Goal: Information Seeking & Learning: Learn about a topic

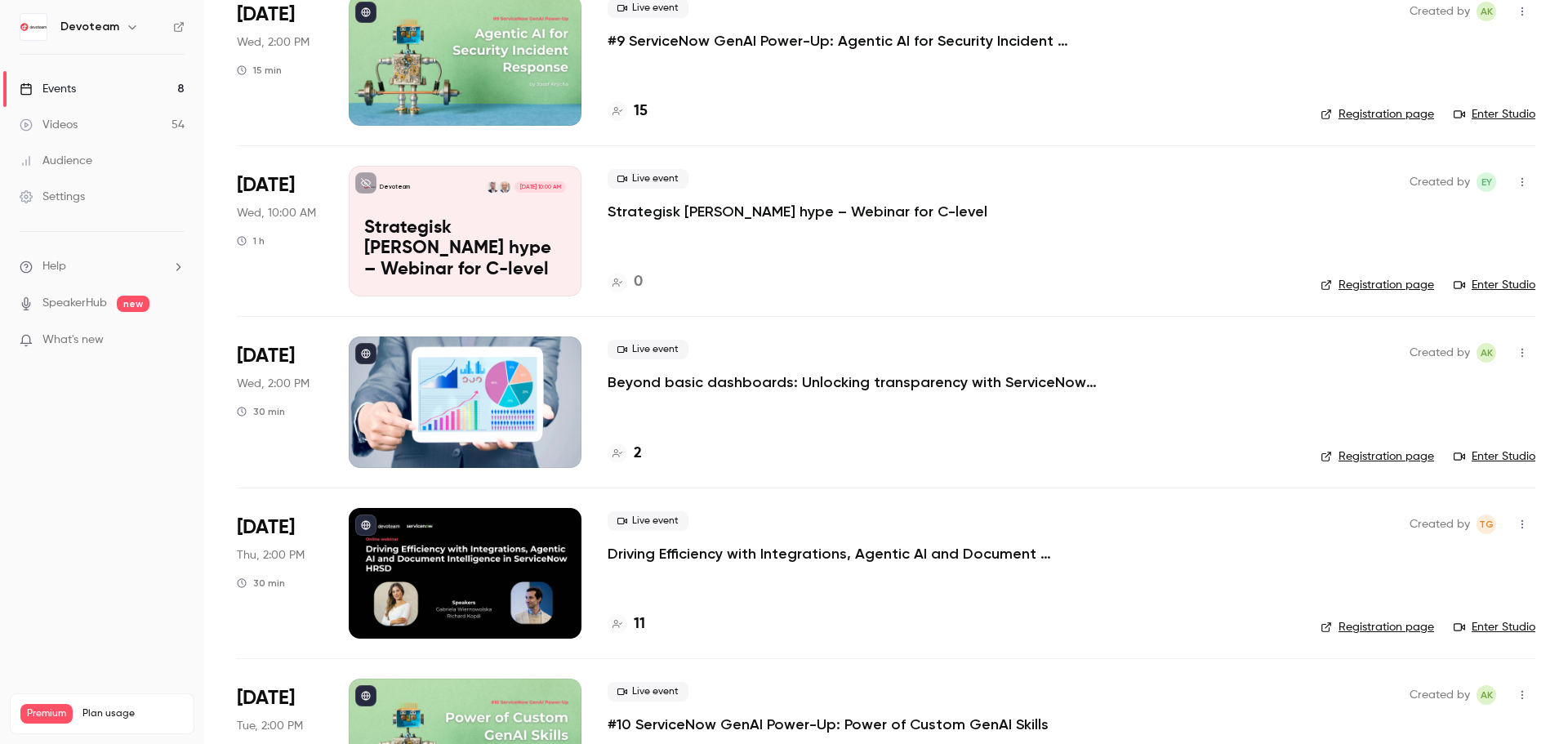
scroll to position [490, 0]
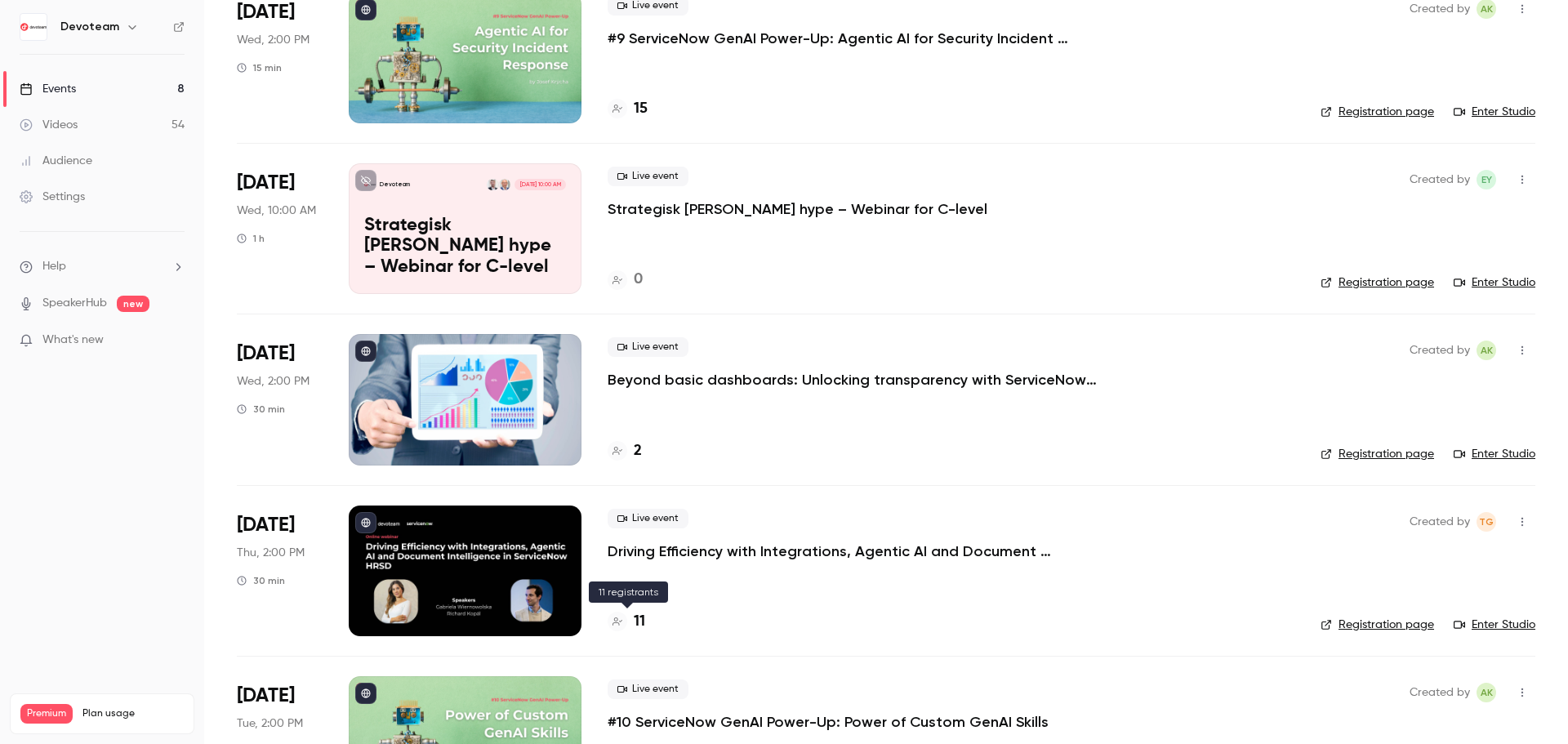
click at [641, 626] on h4 "11" at bounding box center [640, 622] width 12 height 22
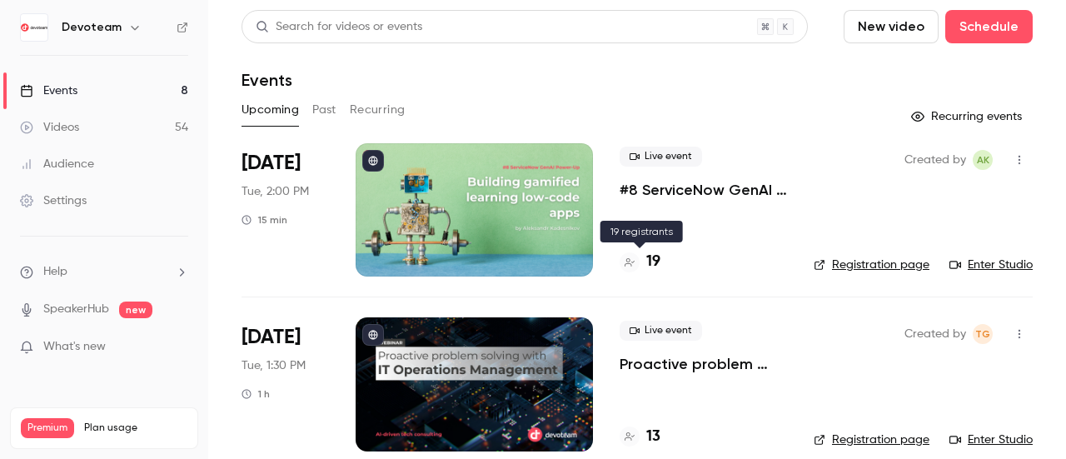
drag, startPoint x: 654, startPoint y: 264, endPoint x: 591, endPoint y: 254, distance: 64.1
click at [654, 264] on h4 "19" at bounding box center [653, 262] width 14 height 22
click at [423, 171] on div at bounding box center [473, 209] width 237 height 133
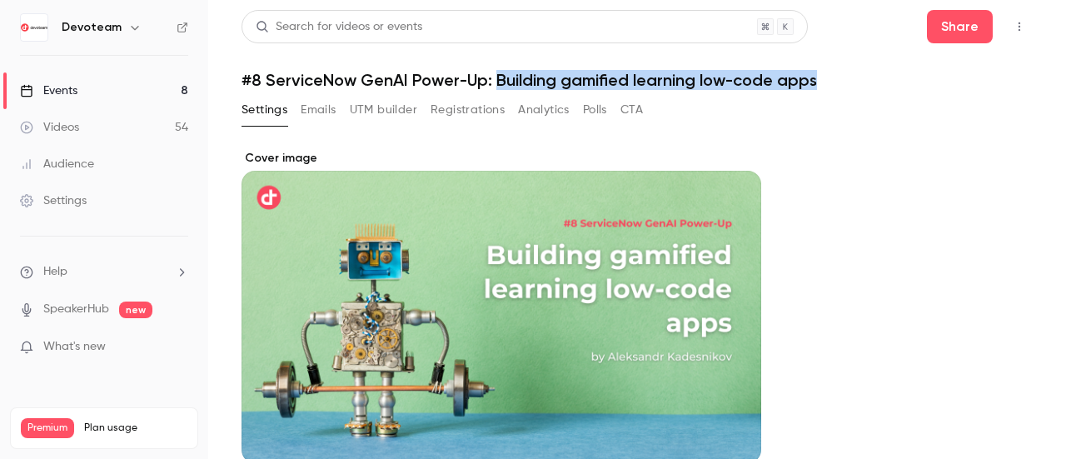
drag, startPoint x: 845, startPoint y: 82, endPoint x: 498, endPoint y: 82, distance: 347.1
click at [498, 82] on h1 "#8 ServiceNow GenAI Power-Up: Building gamified learning low-code apps" at bounding box center [636, 80] width 791 height 20
copy h1 "Building gamified learning low-code apps"
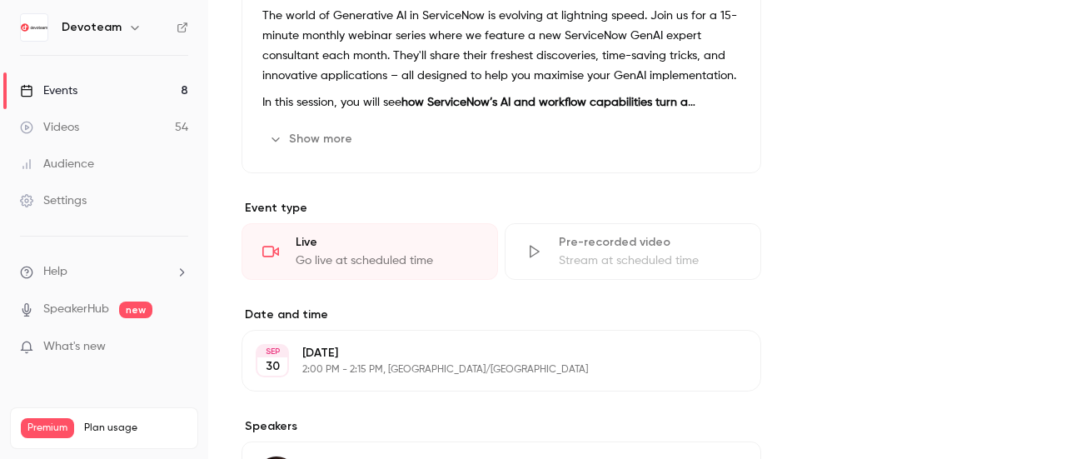
scroll to position [535, 0]
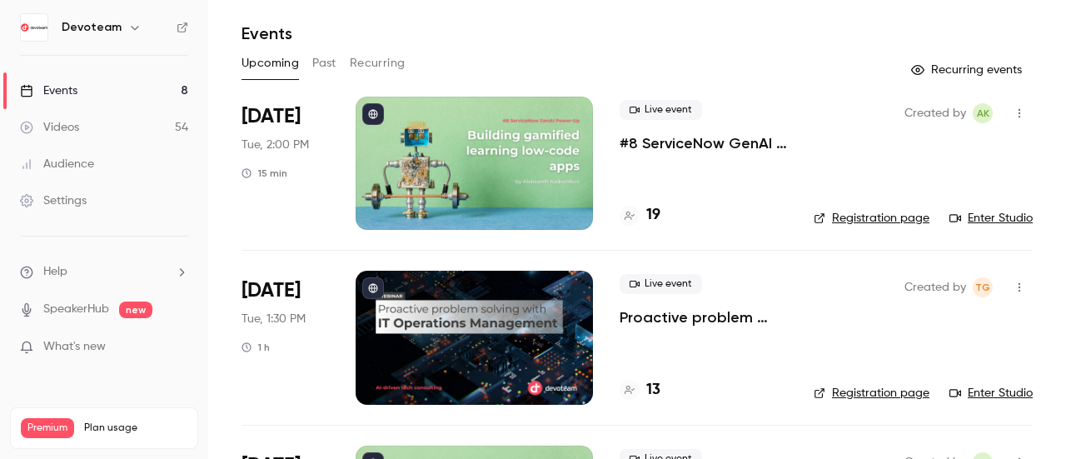
scroll to position [83, 0]
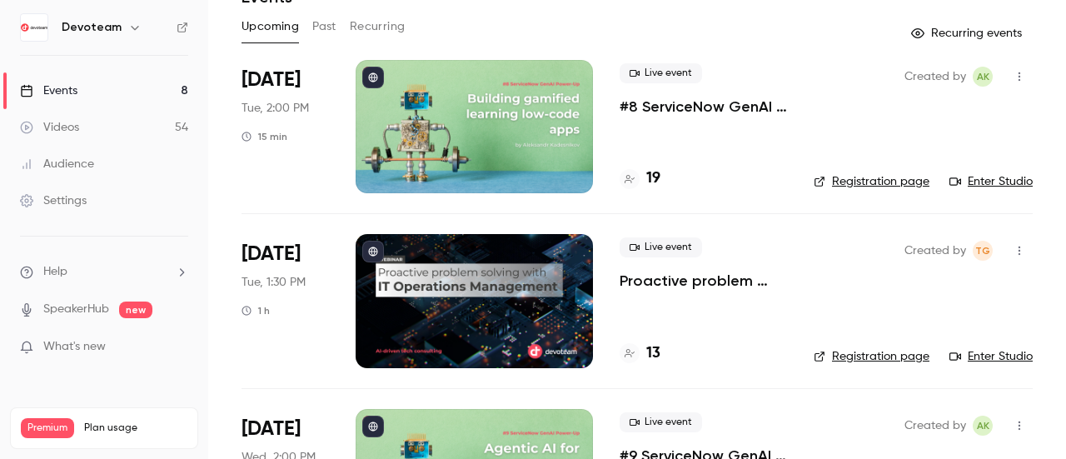
click at [655, 174] on h4 "19" at bounding box center [653, 178] width 14 height 22
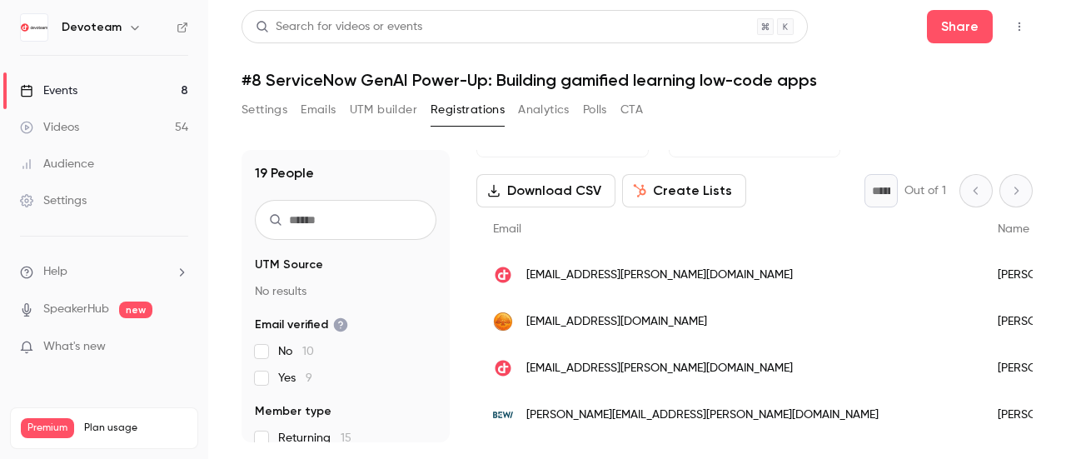
scroll to position [83, 0]
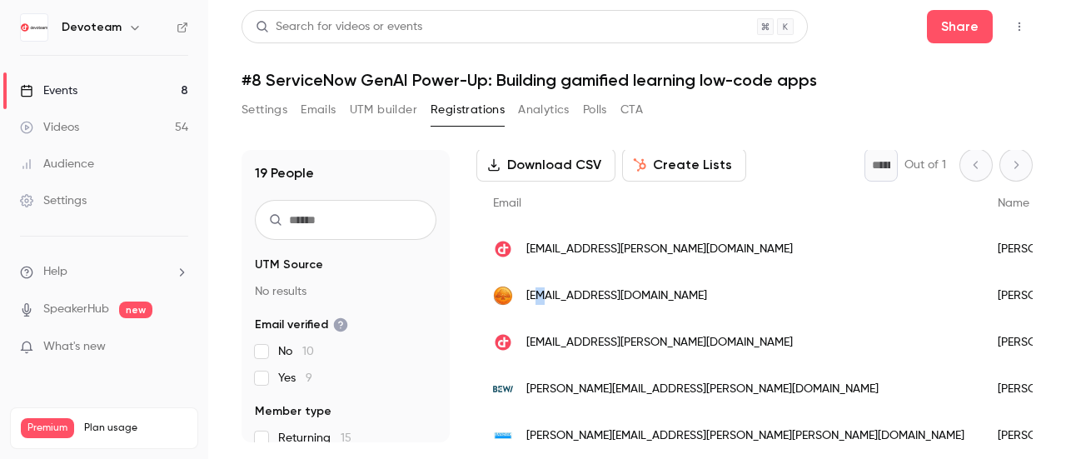
drag, startPoint x: 606, startPoint y: 296, endPoint x: 538, endPoint y: 302, distance: 68.6
click at [538, 302] on span "[EMAIL_ADDRESS][DOMAIN_NAME]" at bounding box center [616, 295] width 181 height 17
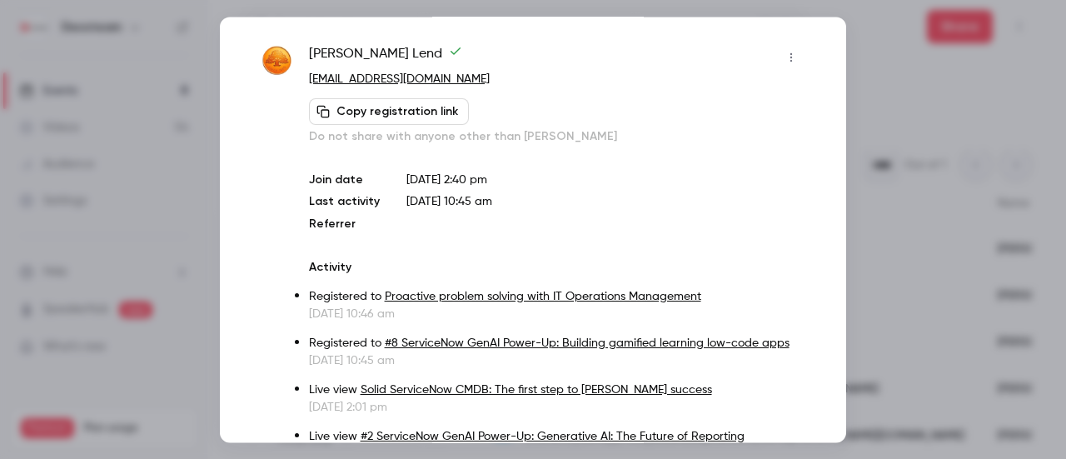
scroll to position [0, 0]
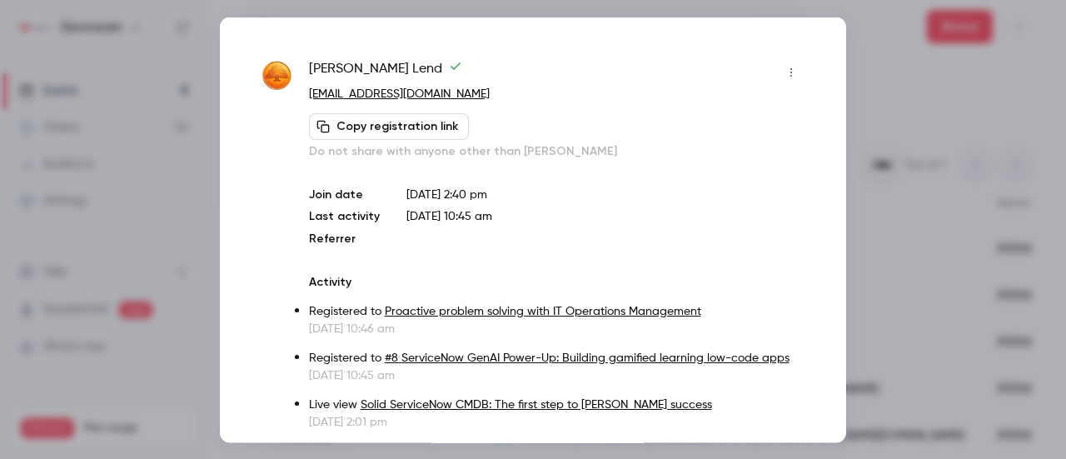
click at [884, 84] on div at bounding box center [533, 229] width 1066 height 459
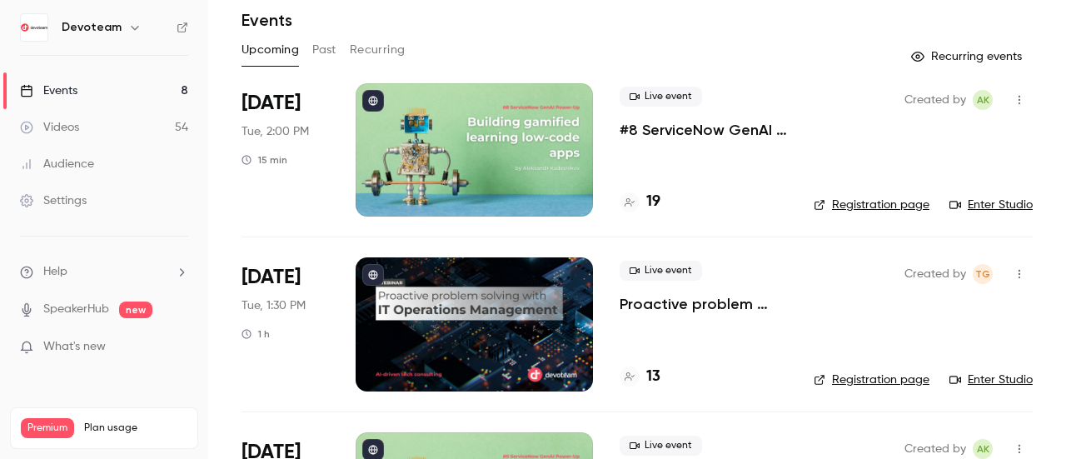
scroll to position [83, 0]
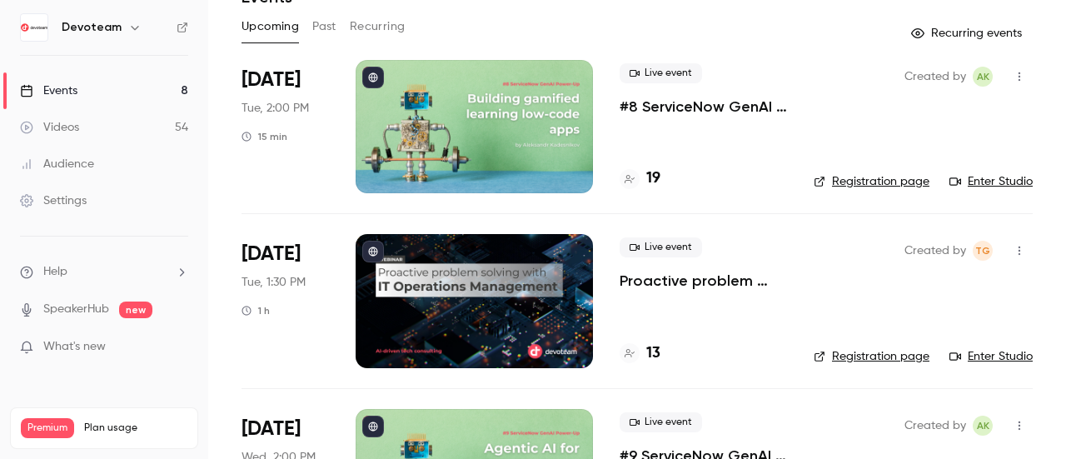
click at [658, 350] on h4 "13" at bounding box center [653, 353] width 14 height 22
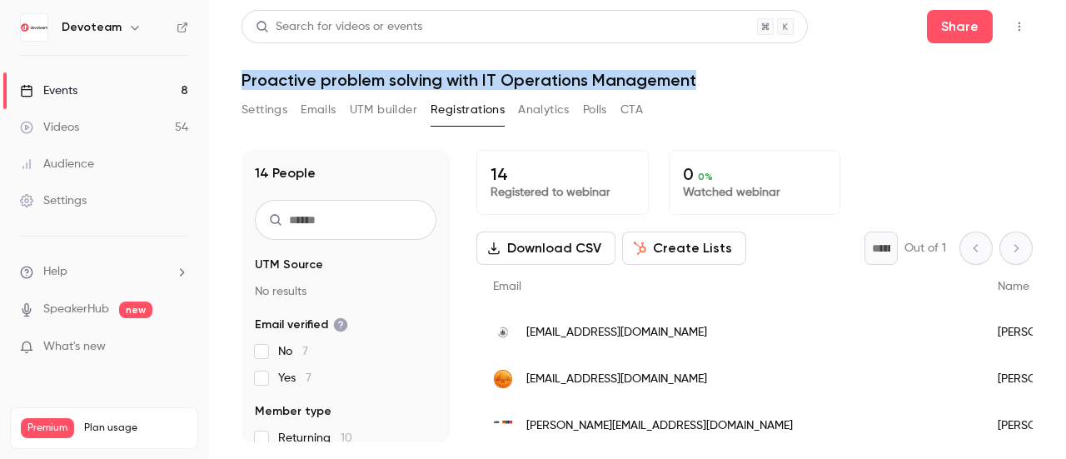
drag, startPoint x: 698, startPoint y: 80, endPoint x: 245, endPoint y: 74, distance: 452.9
click at [245, 74] on h1 "Proactive problem solving with IT Operations Management" at bounding box center [636, 80] width 791 height 20
copy h1 "Proactive problem solving with IT Operations Management"
click at [848, 86] on h1 "Proactive problem solving with IT Operations Management" at bounding box center [636, 80] width 791 height 20
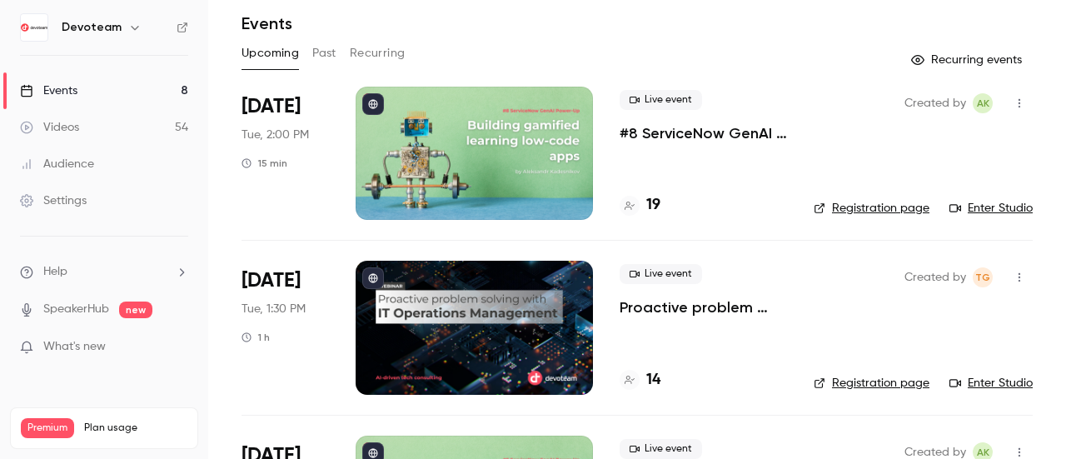
scroll to position [83, 0]
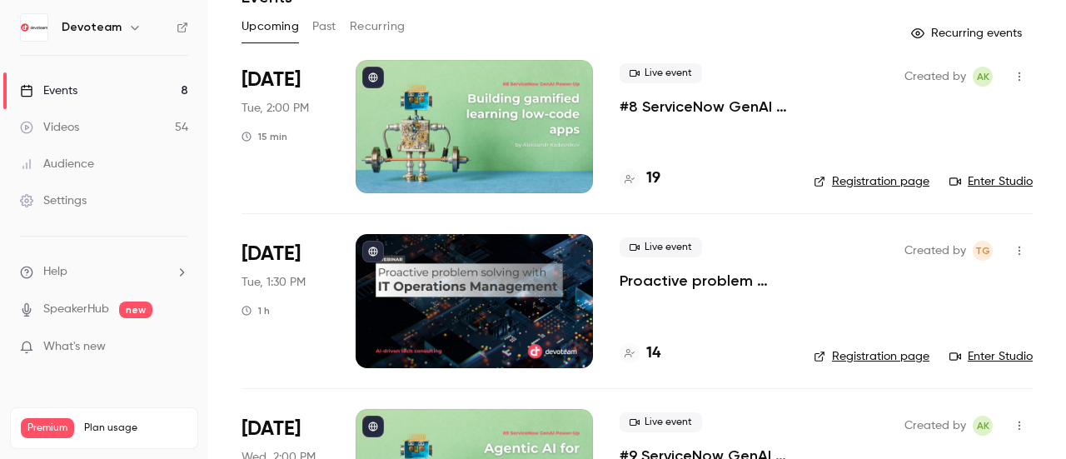
click at [460, 308] on div at bounding box center [473, 300] width 237 height 133
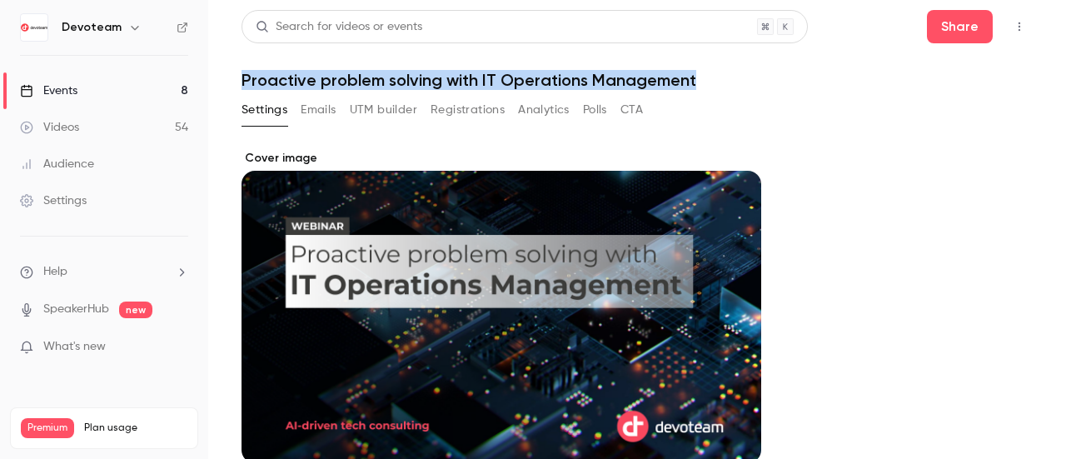
drag, startPoint x: 647, startPoint y: 82, endPoint x: 241, endPoint y: 86, distance: 405.4
click at [241, 86] on h1 "Proactive problem solving with IT Operations Management" at bounding box center [636, 80] width 791 height 20
copy h1 "Proactive problem solving with IT Operations Management"
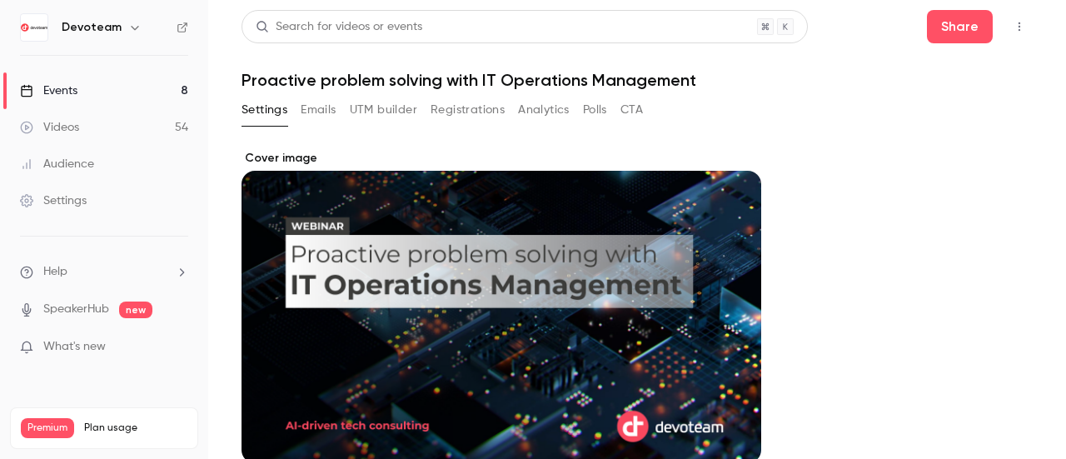
click at [816, 106] on div "Settings Emails UTM builder Registrations Analytics Polls CTA" at bounding box center [636, 113] width 791 height 33
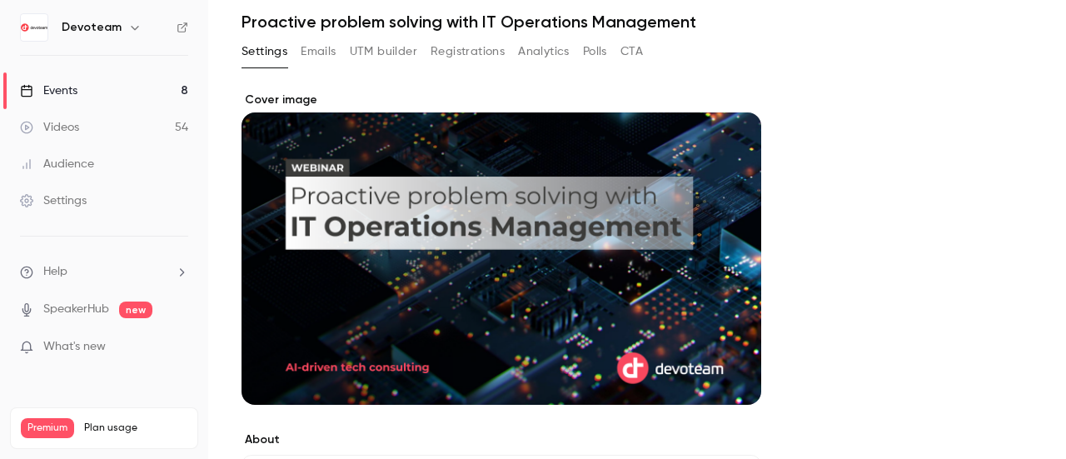
scroll to position [52, 0]
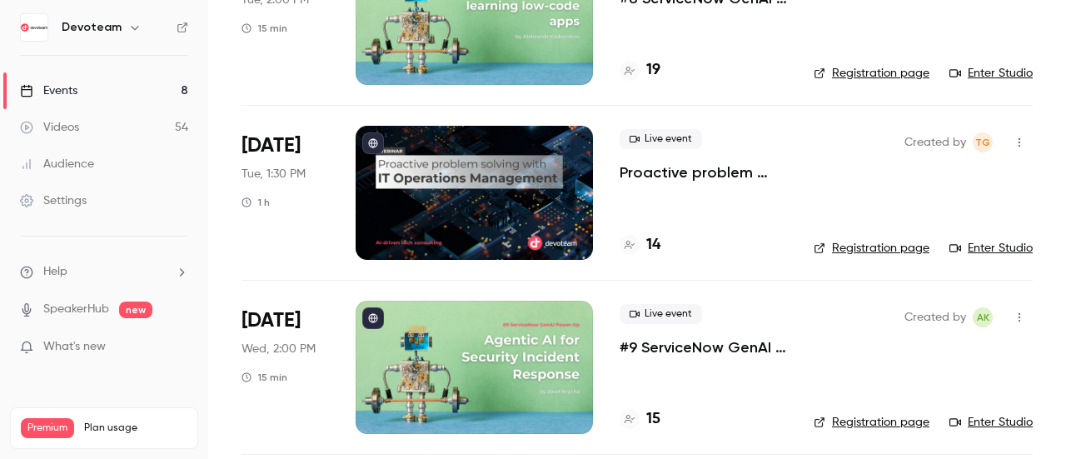
scroll to position [166, 0]
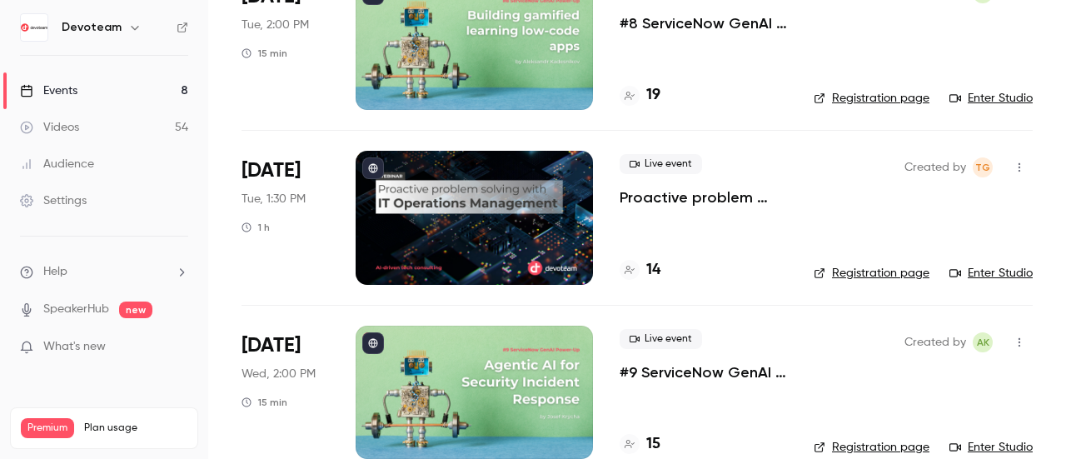
click at [406, 205] on div at bounding box center [473, 217] width 237 height 133
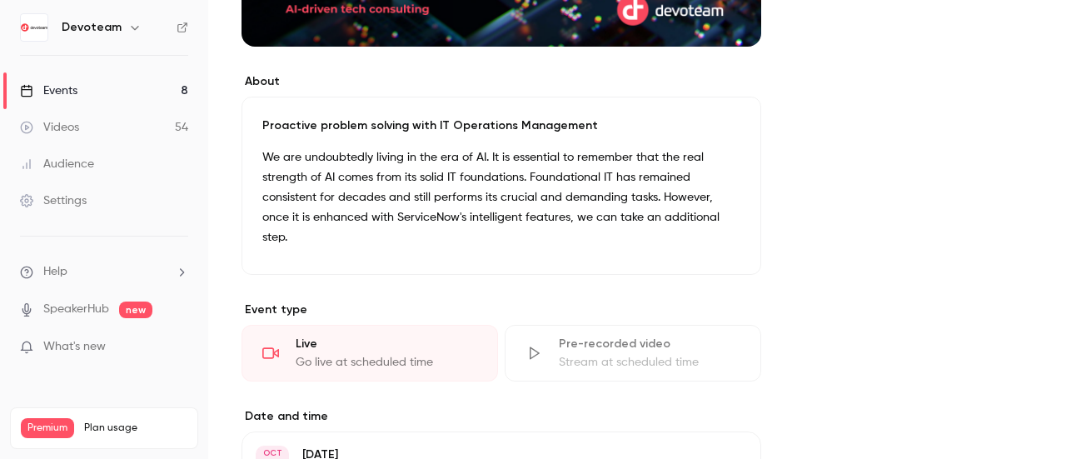
scroll to position [666, 0]
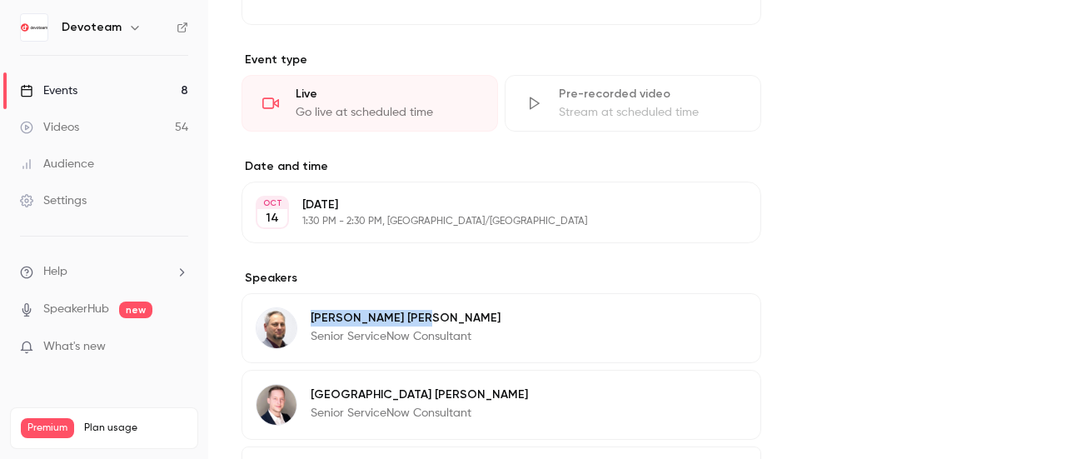
drag, startPoint x: 379, startPoint y: 295, endPoint x: 310, endPoint y: 294, distance: 69.1
click at [311, 310] on p "[PERSON_NAME]" at bounding box center [406, 318] width 190 height 17
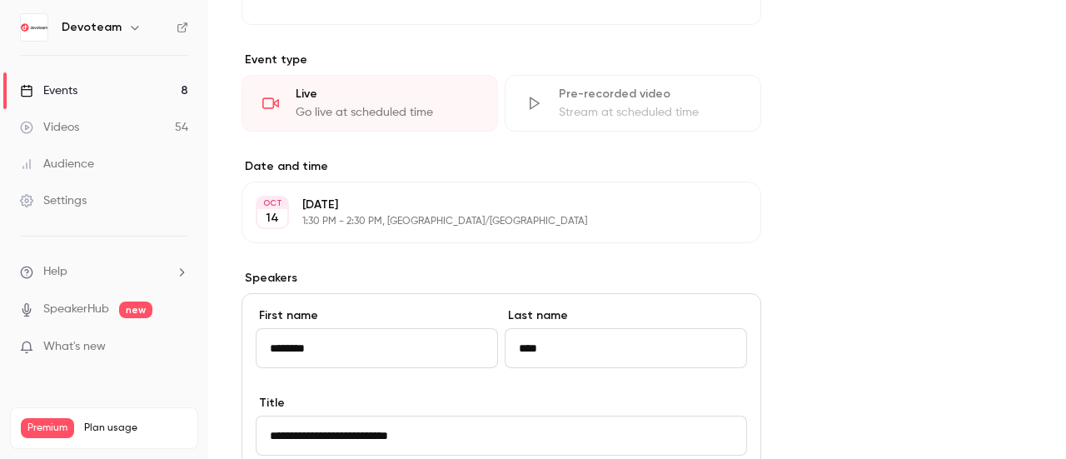
drag, startPoint x: 336, startPoint y: 327, endPoint x: 228, endPoint y: 326, distance: 108.2
click at [228, 326] on main "**********" at bounding box center [636, 229] width 857 height 459
drag, startPoint x: 804, startPoint y: 226, endPoint x: 769, endPoint y: 187, distance: 51.9
click at [805, 226] on div "**********" at bounding box center [636, 252] width 791 height 1536
